Goal: Task Accomplishment & Management: Manage account settings

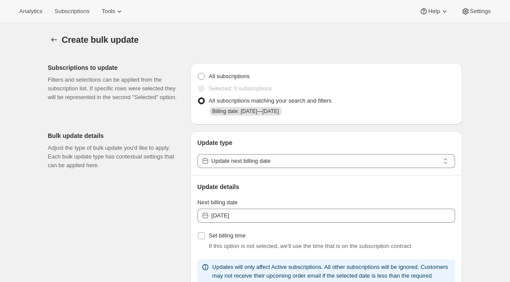
select select "16"
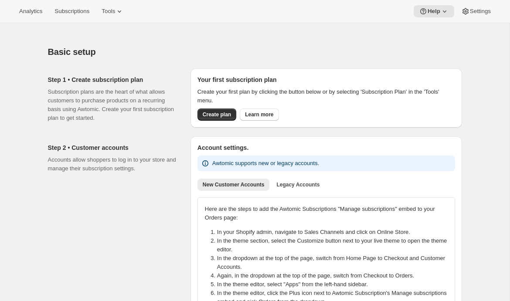
click at [125, 3] on div "Analytics Subscriptions Tools Help Settings" at bounding box center [255, 11] width 510 height 23
click at [115, 10] on span "Tools" at bounding box center [109, 11] width 14 height 7
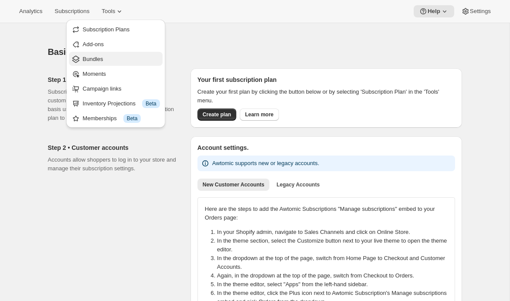
click at [104, 61] on span "Bundles" at bounding box center [121, 59] width 77 height 9
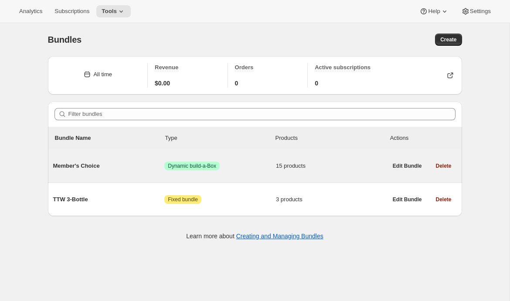
click at [132, 163] on span "Member's Choice" at bounding box center [109, 166] width 112 height 9
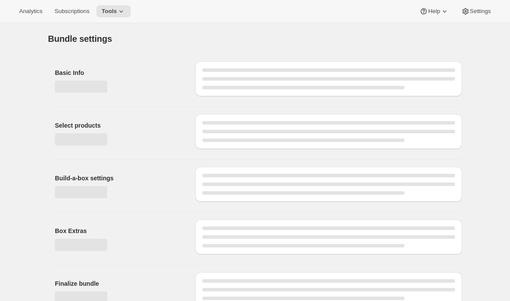
type input "Member's Choice"
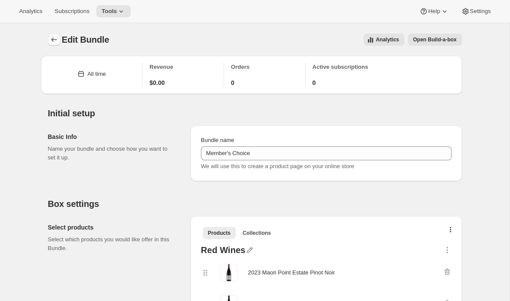
click at [56, 36] on icon "Bundles" at bounding box center [54, 39] width 9 height 9
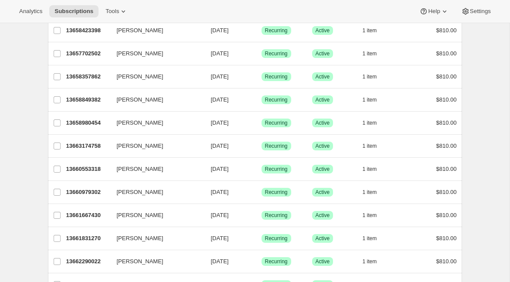
scroll to position [1017, 0]
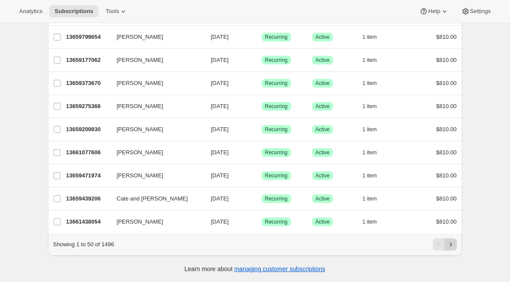
click at [448, 244] on icon "Next" at bounding box center [450, 244] width 9 height 9
click at [451, 245] on icon "Next" at bounding box center [450, 244] width 9 height 9
